Goal: Task Accomplishment & Management: Use online tool/utility

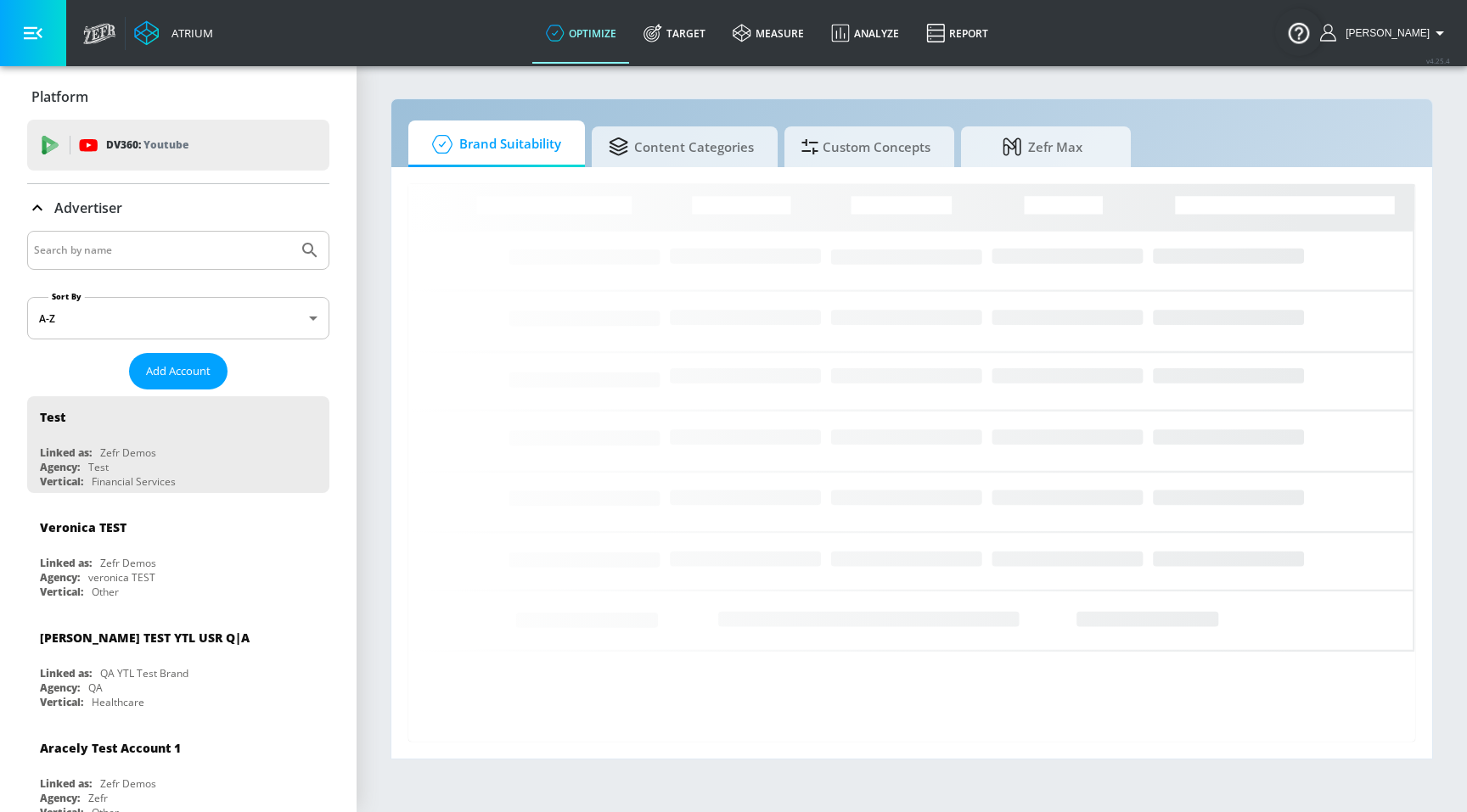
click at [1144, 41] on div "Atrium optimize Target measure Analyze Report optimize Target measure Analyze R…" at bounding box center [771, 33] width 1392 height 66
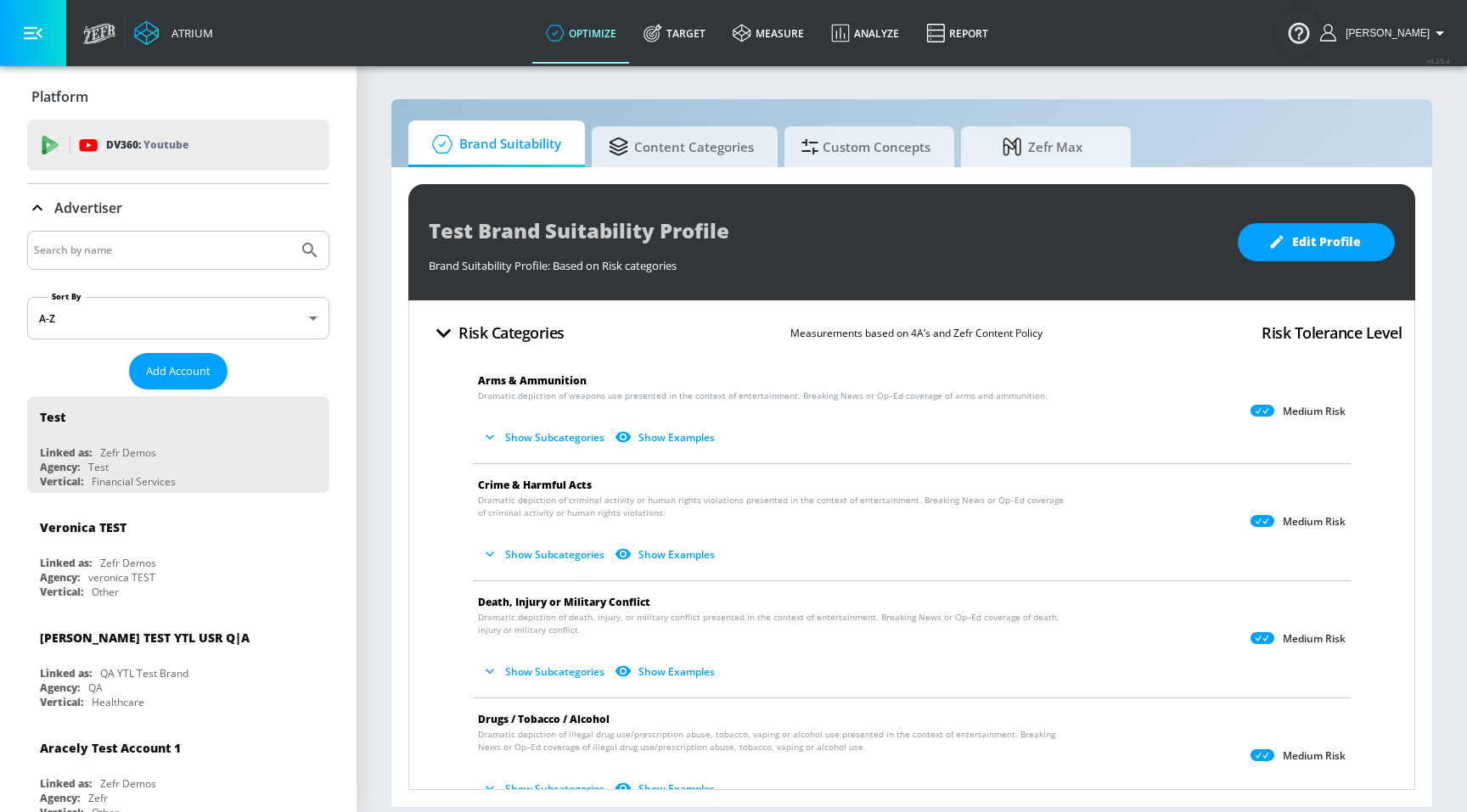
click at [1149, 86] on section "Brand Suitability Content Categories Custom Concepts Zefr Max Test Brand Suitab…" at bounding box center [911, 438] width 1110 height 747
click at [739, 94] on section "Brand Suitability Content Categories Custom Concepts Zefr Max Test Brand Suitab…" at bounding box center [911, 438] width 1110 height 747
drag, startPoint x: 722, startPoint y: 37, endPoint x: 748, endPoint y: 116, distance: 83.2
click at [719, 37] on link "Target" at bounding box center [674, 33] width 89 height 61
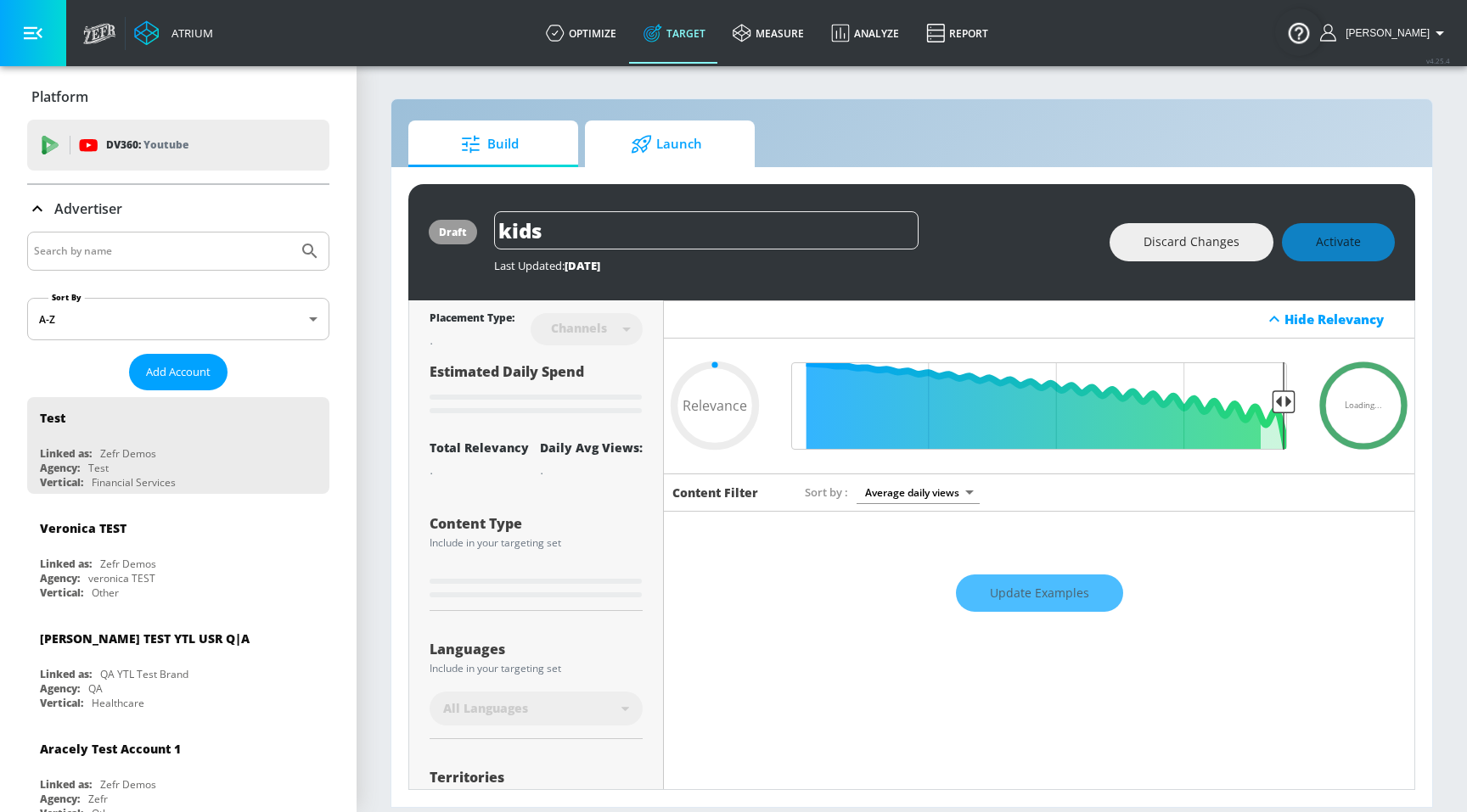
type input "0.05"
click at [720, 161] on span "Launch" at bounding box center [667, 144] width 129 height 41
